Goal: Obtain resource: Download file/media

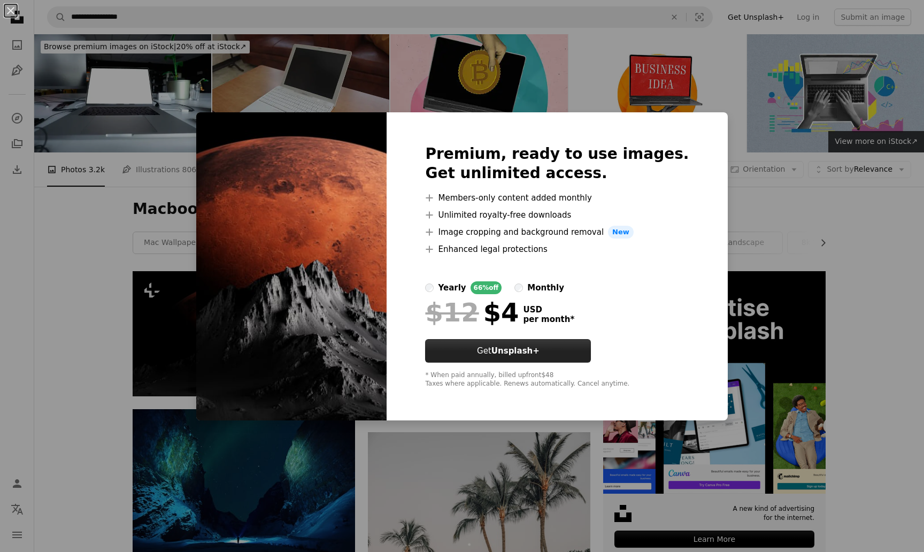
scroll to position [126, 0]
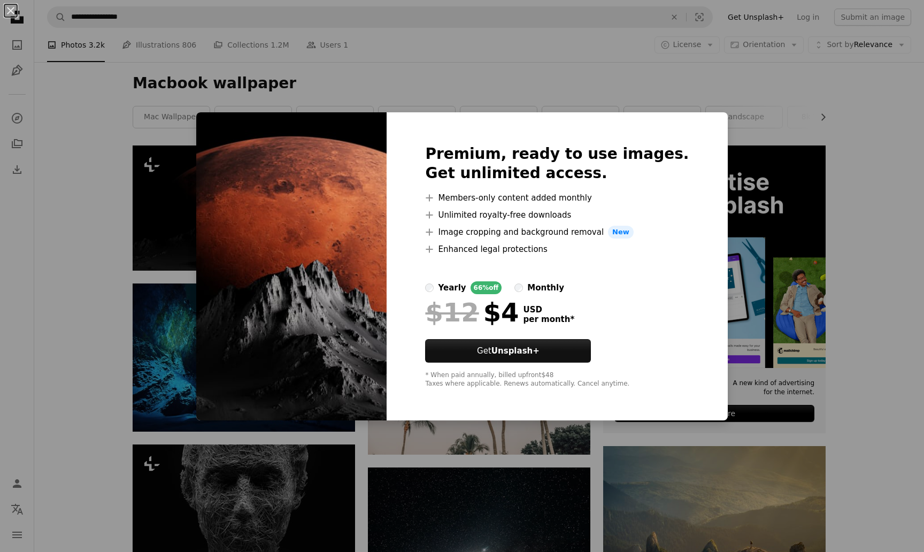
click at [868, 230] on div "An X shape Premium, ready to use images. Get unlimited access. A plus sign Memb…" at bounding box center [462, 276] width 924 height 552
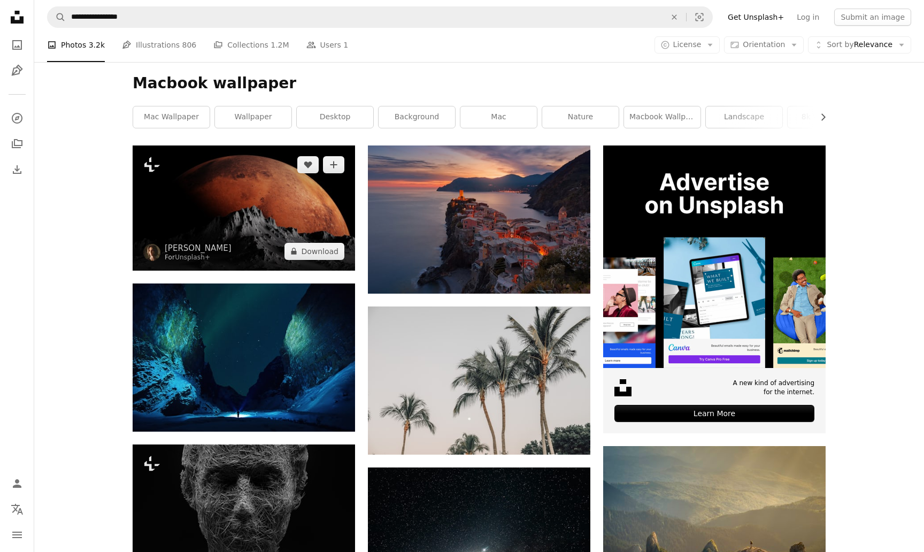
click at [305, 216] on img at bounding box center [244, 208] width 223 height 125
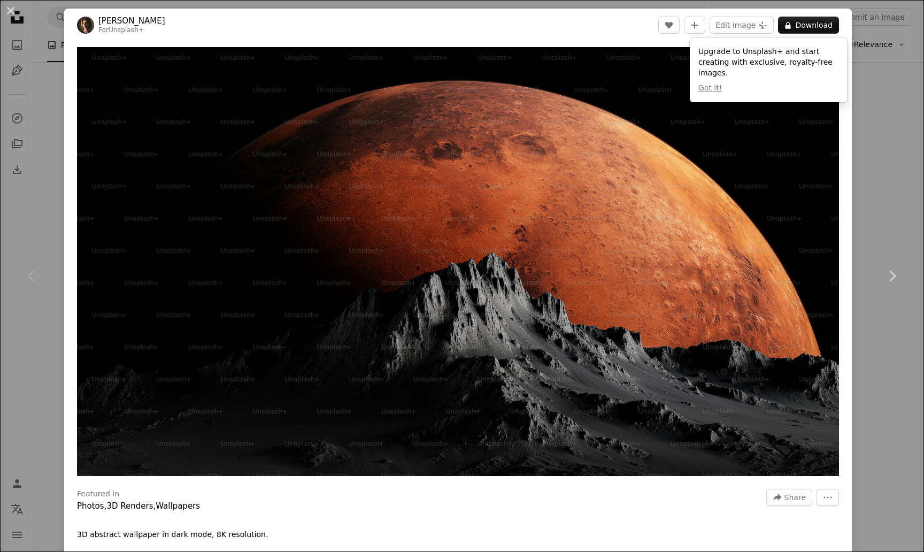
click at [924, 95] on div "An X shape Chevron left Chevron right [PERSON_NAME] For Unsplash+ A heart A plu…" at bounding box center [462, 276] width 924 height 552
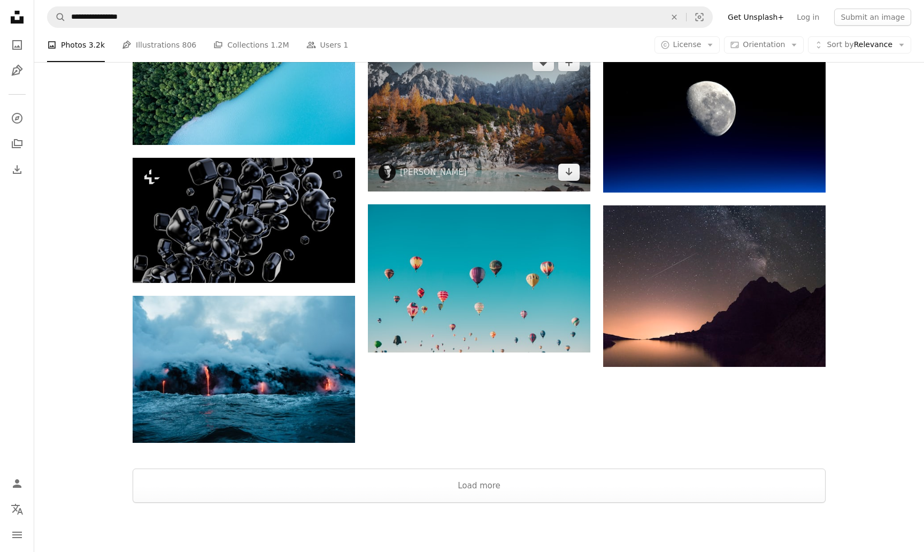
scroll to position [1017, 0]
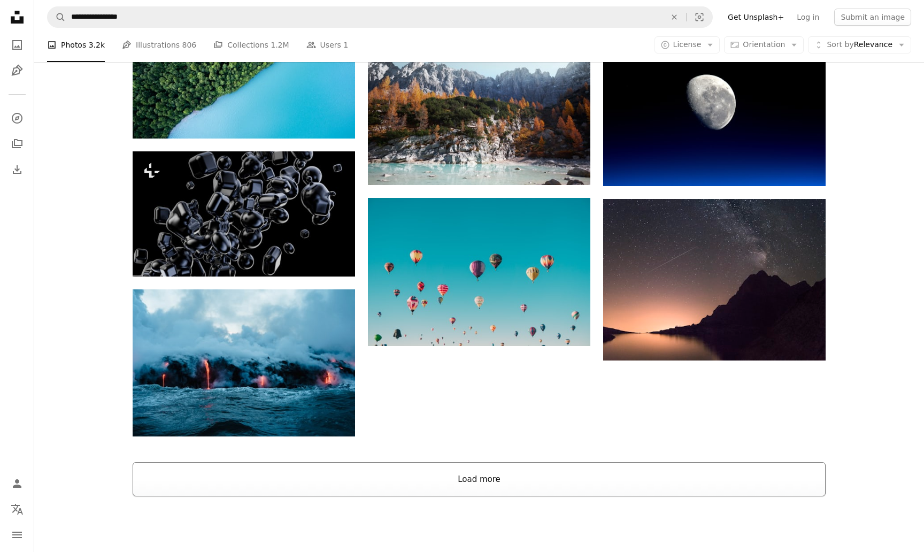
click at [437, 469] on button "Load more" at bounding box center [479, 479] width 693 height 34
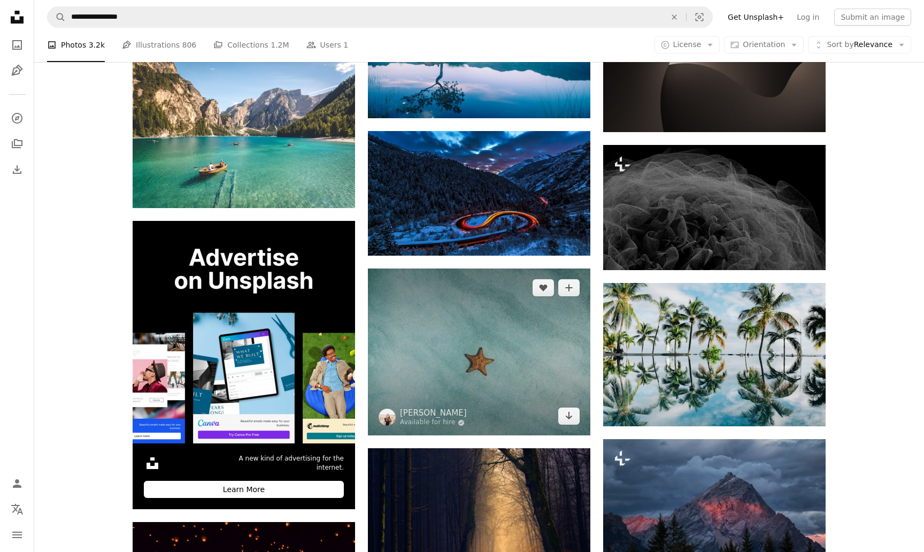
scroll to position [1410, 0]
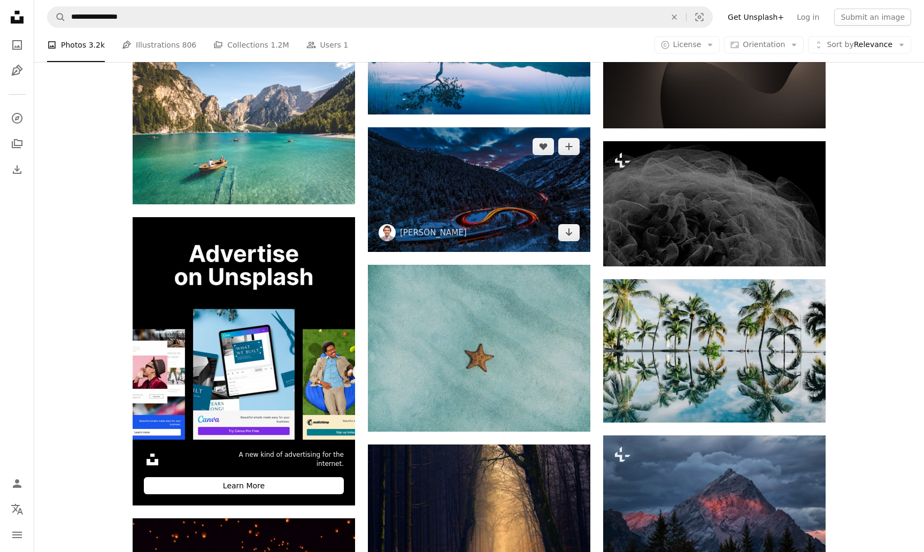
click at [483, 162] on img at bounding box center [479, 189] width 223 height 125
